Goal: Task Accomplishment & Management: Complete application form

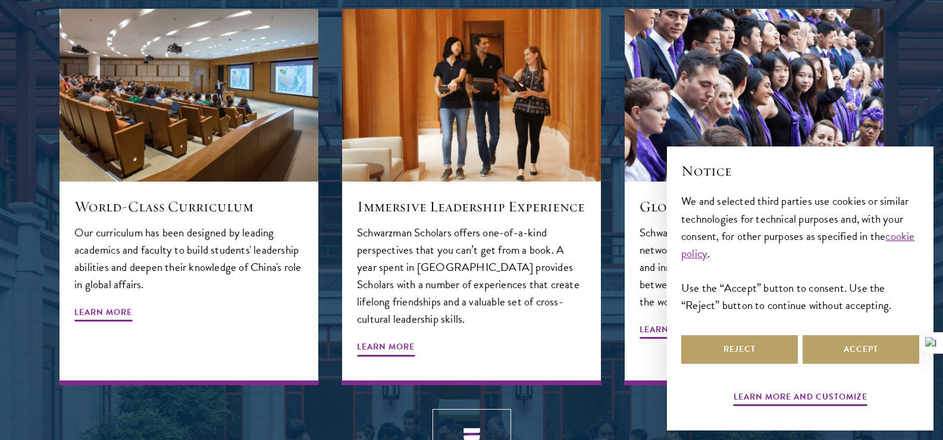
scroll to position [1310, 0]
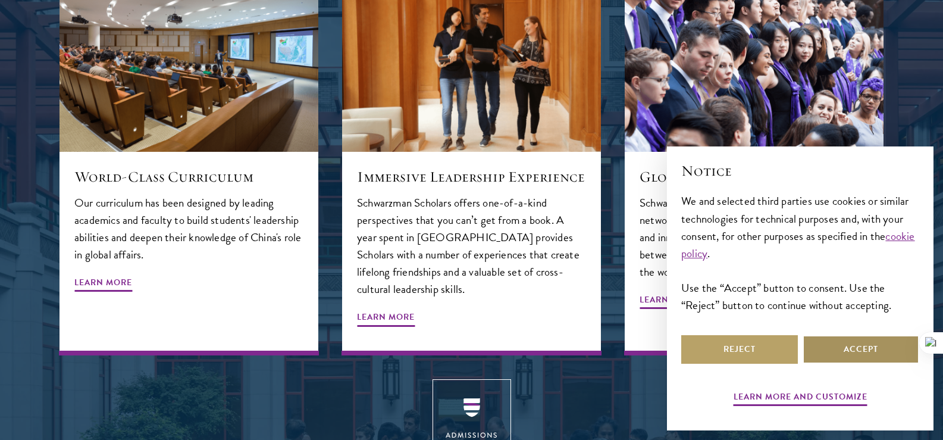
click at [830, 350] on button "Accept" at bounding box center [861, 349] width 117 height 29
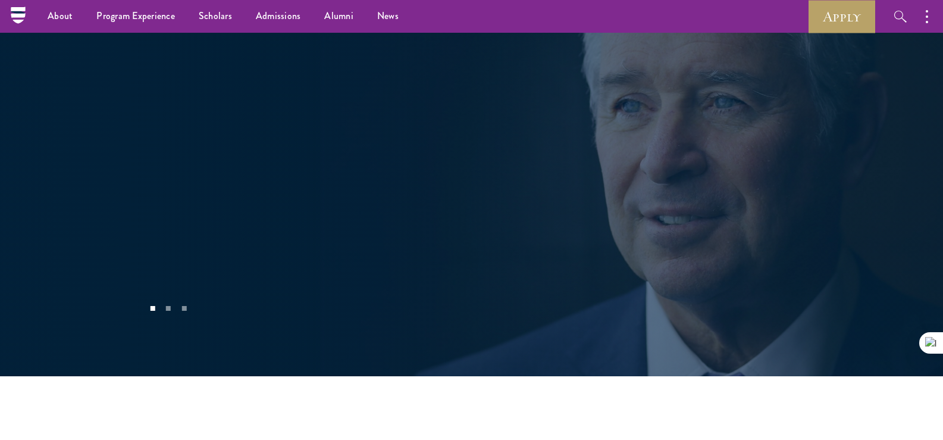
scroll to position [2024, 0]
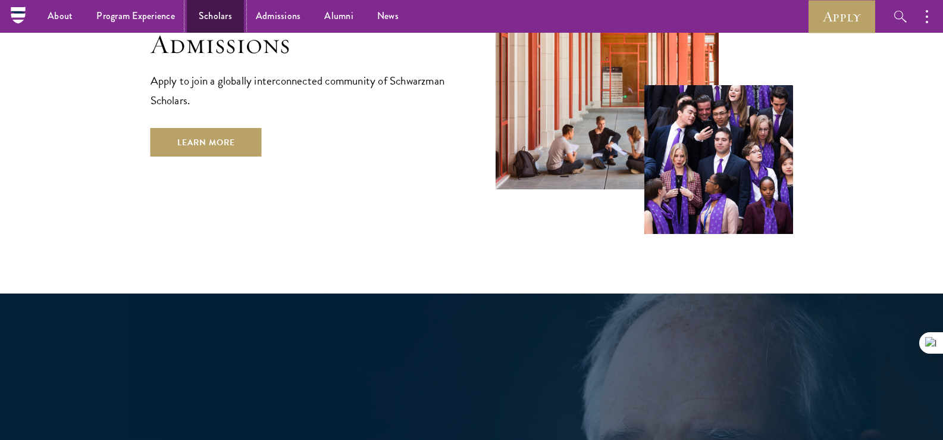
click at [221, 14] on link "Scholars" at bounding box center [215, 16] width 57 height 33
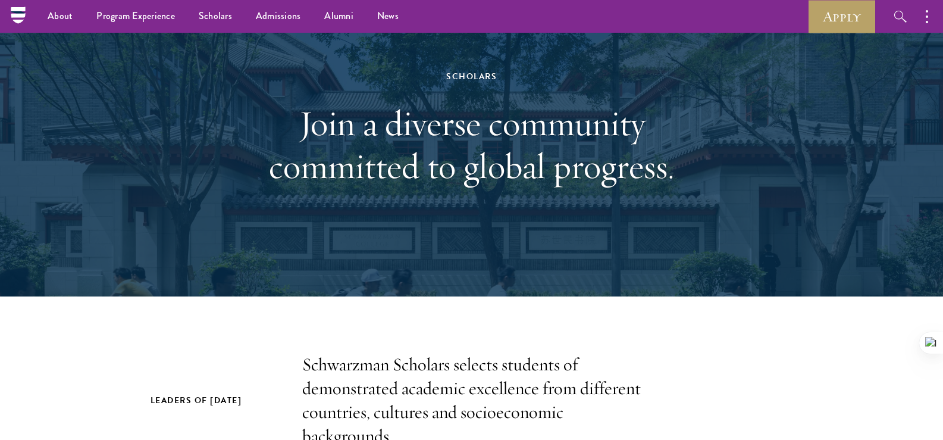
scroll to position [60, 0]
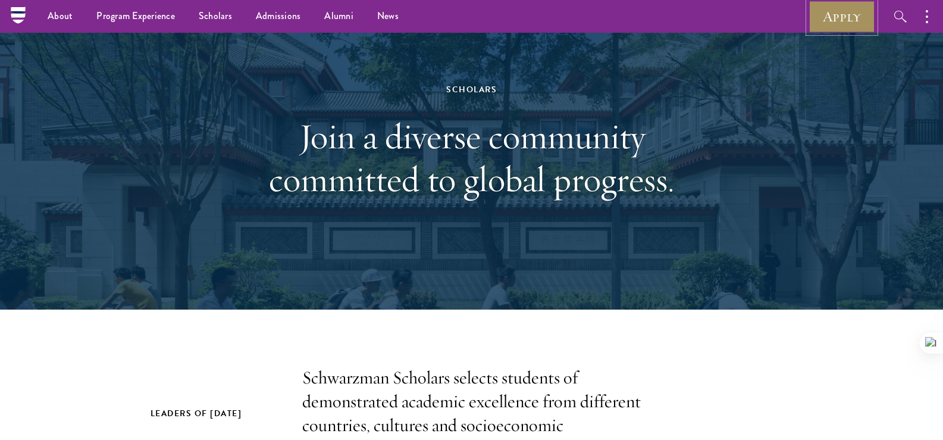
click at [830, 15] on link "Apply" at bounding box center [842, 16] width 67 height 33
